Goal: Check status: Check status

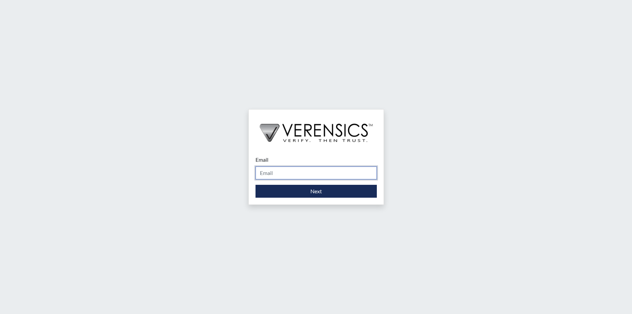
click at [271, 176] on input "Email" at bounding box center [315, 172] width 121 height 13
click at [271, 175] on input "Email" at bounding box center [315, 172] width 121 height 13
type input "[PERSON_NAME][EMAIL_ADDRESS][PERSON_NAME][DOMAIN_NAME]"
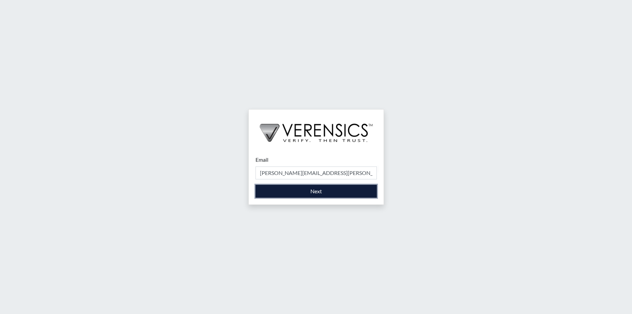
click at [297, 192] on button "Next" at bounding box center [315, 191] width 121 height 13
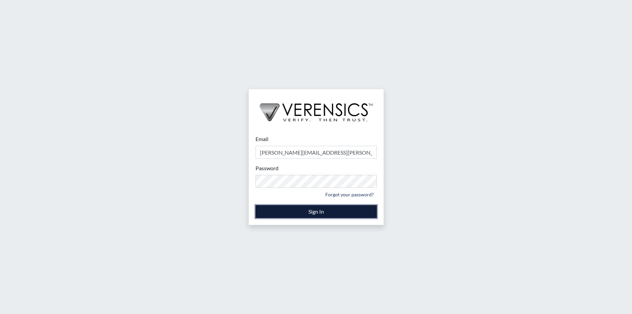
click at [264, 213] on button "Sign In" at bounding box center [315, 211] width 121 height 13
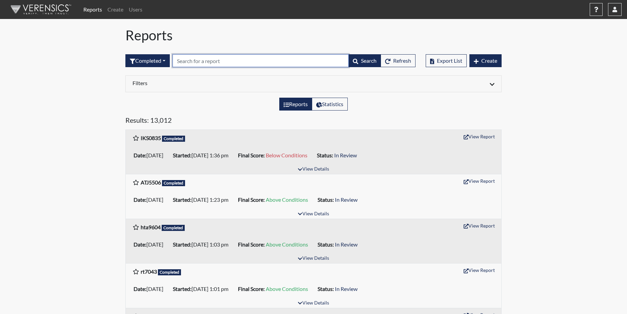
click at [180, 60] on input "text" at bounding box center [260, 60] width 176 height 13
paste input "jad6372"
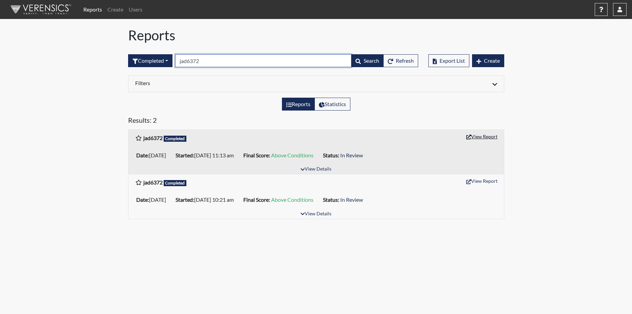
type input "jad6372"
click at [492, 136] on button "View Report" at bounding box center [481, 136] width 37 height 11
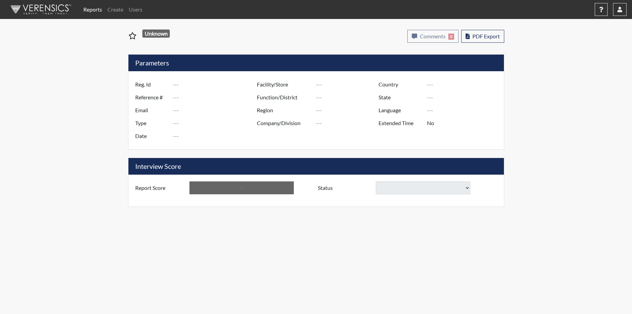
type input "jad6372"
type input "50960"
type input "---"
type input "Corrections Pre-Employment"
type input "[DATE]"
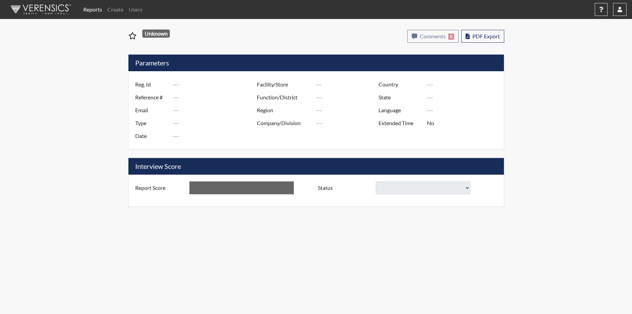
type input "Pulaski SP"
type input "[GEOGRAPHIC_DATA]"
type input "[US_STATE]"
type input "English"
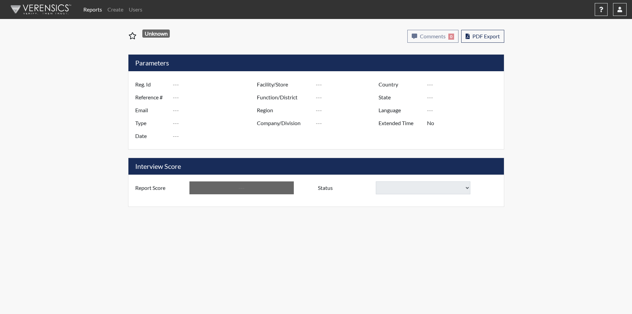
type input "Above Conditions"
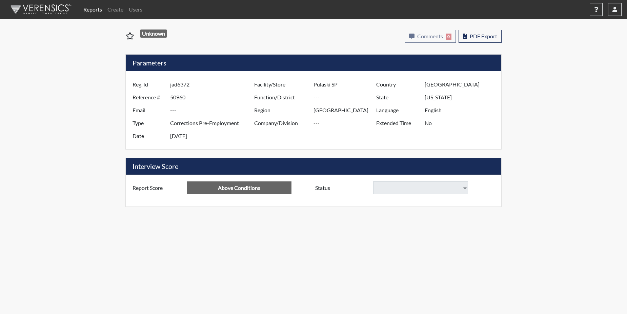
select select "reasonable-explanation-provided"
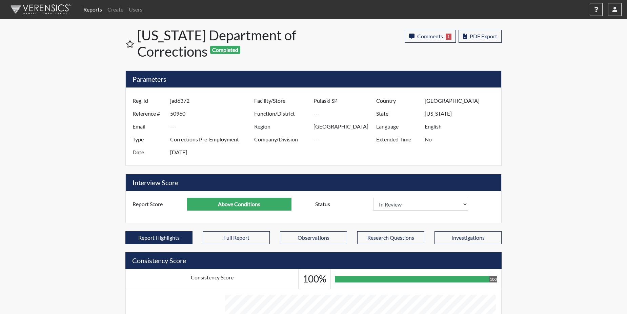
scroll to position [112, 281]
click at [424, 36] on span "Comments" at bounding box center [430, 36] width 26 height 6
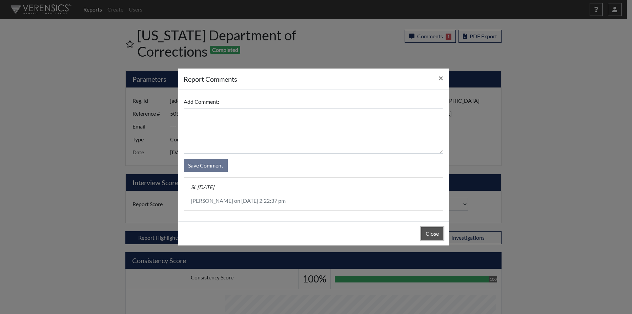
click at [433, 231] on button "Close" at bounding box center [432, 233] width 22 height 13
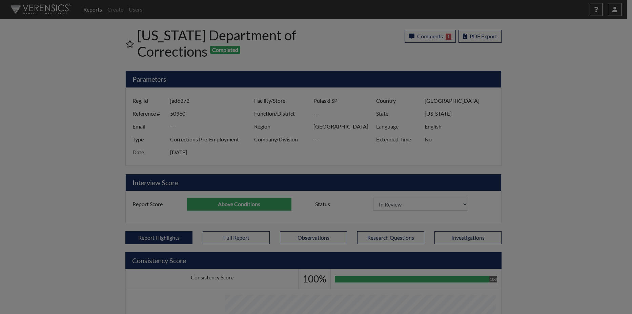
drag, startPoint x: 432, startPoint y: 231, endPoint x: 432, endPoint y: 227, distance: 4.8
click at [432, 223] on button "Close" at bounding box center [432, 216] width 22 height 13
